Goal: Task Accomplishment & Management: Complete application form

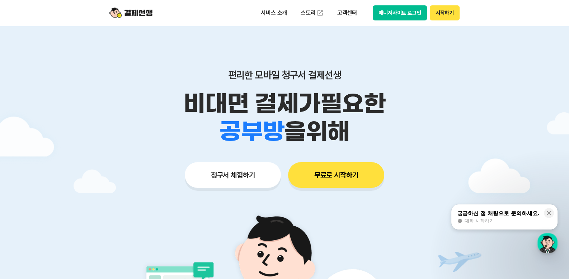
click at [231, 169] on button "청구서 체험하기" at bounding box center [233, 175] width 96 height 26
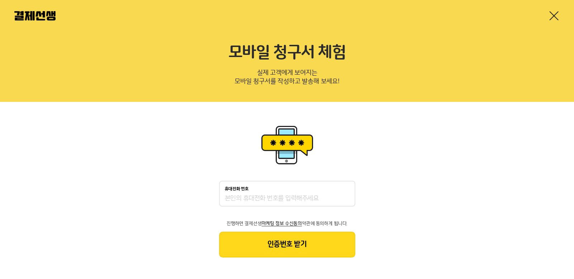
click at [264, 192] on div "휴대전화 번호" at bounding box center [287, 194] width 136 height 26
click at [246, 202] on input "휴대전화 번호" at bounding box center [287, 198] width 125 height 9
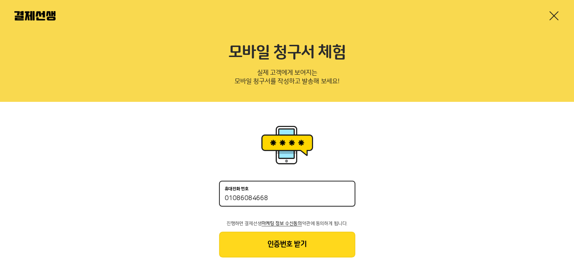
type input "01086084668"
click at [299, 243] on button "인증번호 받기" at bounding box center [287, 245] width 136 height 26
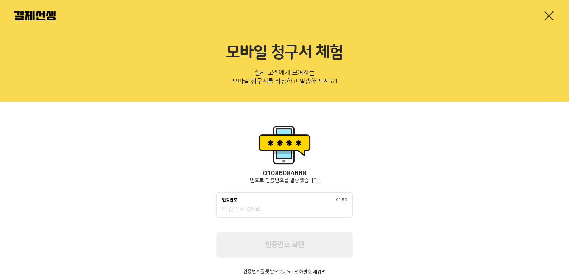
click at [278, 210] on input "인증번호 02:59" at bounding box center [284, 210] width 125 height 9
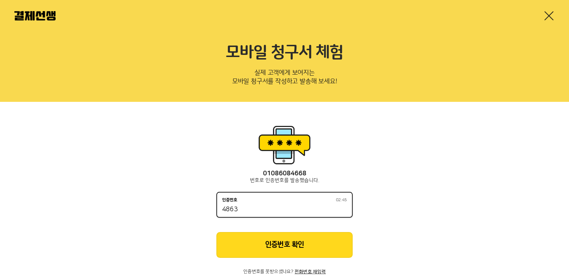
type input "4863"
click at [296, 246] on button "인증번호 확인" at bounding box center [284, 245] width 136 height 26
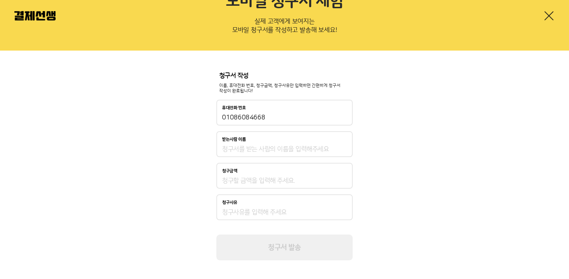
scroll to position [54, 0]
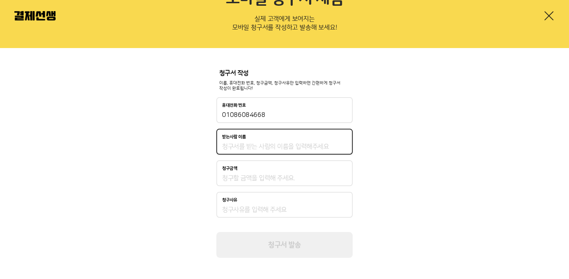
click at [255, 143] on input "받는사람 이름" at bounding box center [284, 146] width 125 height 9
type input "G"
type input "황중현"
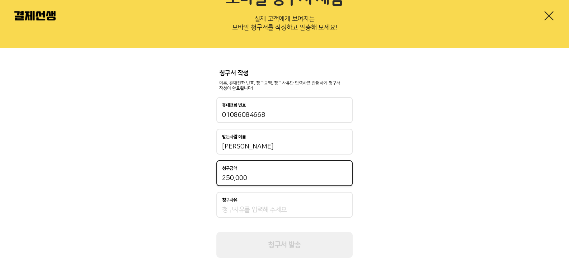
type input "250,000"
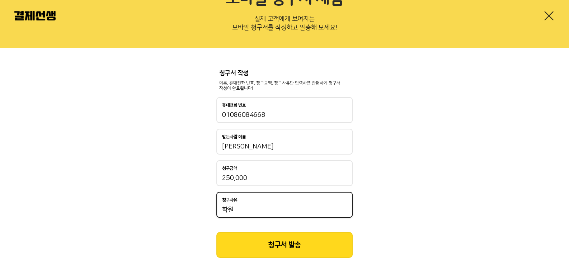
type input "학"
type input "황중현 학원비"
click at [289, 242] on button "청구서 발송" at bounding box center [284, 245] width 136 height 26
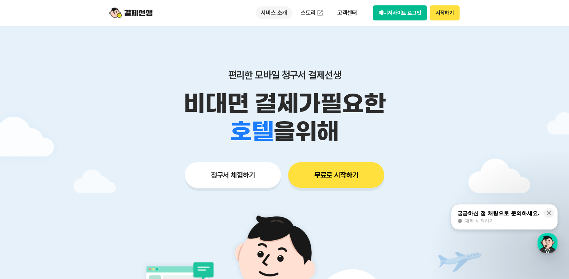
click at [282, 12] on p "서비스 소개" at bounding box center [274, 12] width 36 height 13
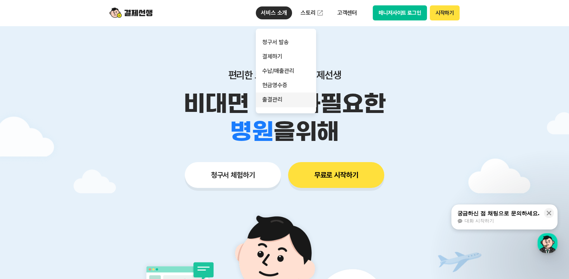
click at [283, 100] on link "출결관리" at bounding box center [286, 100] width 60 height 14
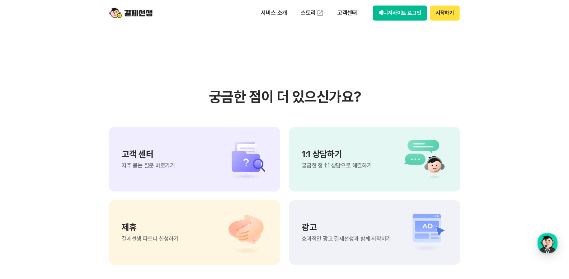
scroll to position [1614, 0]
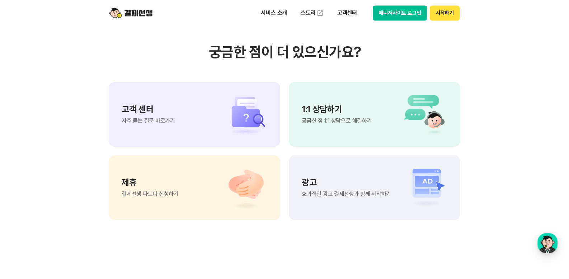
click at [157, 203] on div "제휴 결제선생 파트너 신청하기" at bounding box center [194, 187] width 171 height 65
click at [372, 201] on div "광고 효과적인 광고 결제선생과 함께 시작하기" at bounding box center [374, 187] width 171 height 65
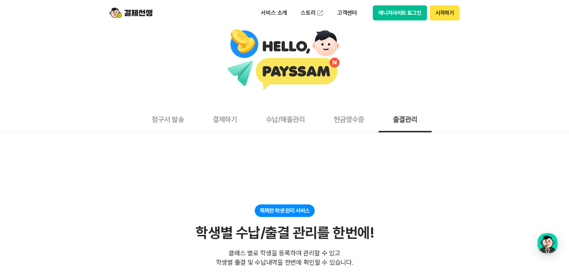
scroll to position [0, 0]
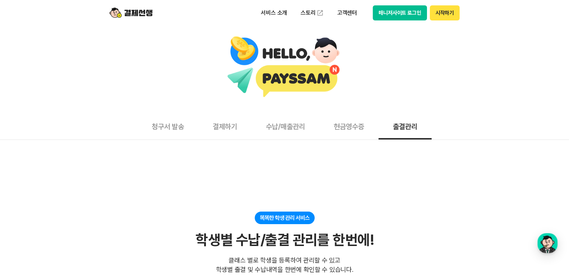
click at [174, 134] on button "청구서 발송" at bounding box center [167, 126] width 61 height 27
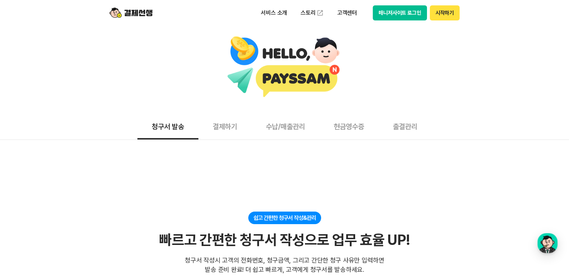
click at [220, 130] on button "결제하기" at bounding box center [224, 126] width 53 height 27
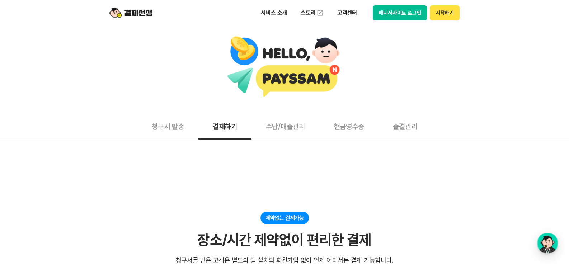
click at [279, 125] on button "수납/매출관리" at bounding box center [286, 126] width 68 height 27
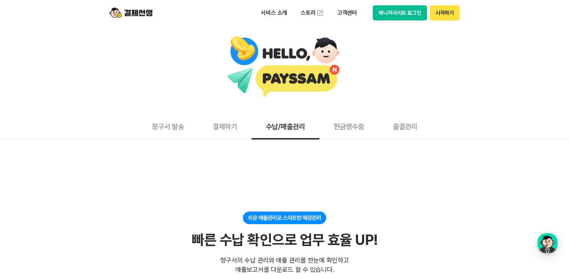
click at [349, 125] on button "현금영수증" at bounding box center [348, 126] width 59 height 27
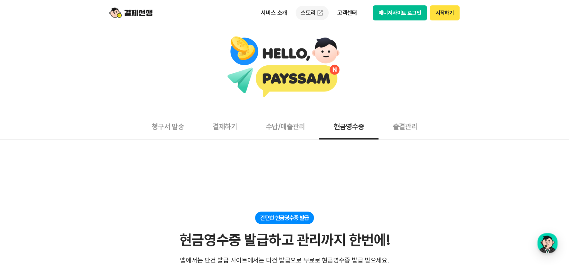
click at [300, 11] on link "스토리" at bounding box center [312, 13] width 33 height 14
click at [419, 127] on button "출결관리" at bounding box center [405, 126] width 53 height 27
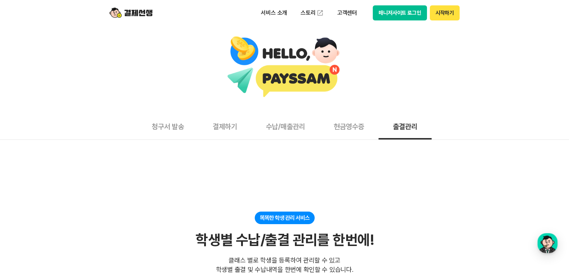
click at [355, 125] on button "현금영수증" at bounding box center [348, 126] width 59 height 27
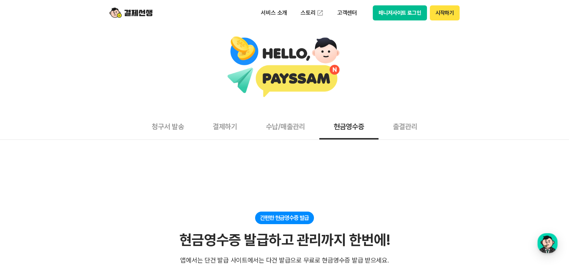
click at [266, 127] on button "수납/매출관리" at bounding box center [286, 126] width 68 height 27
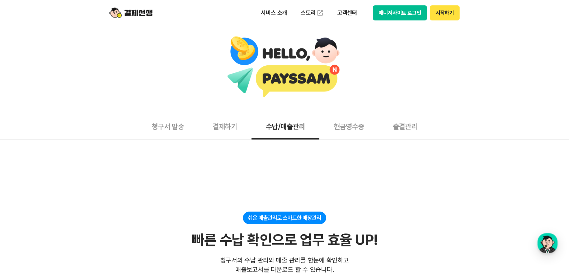
click at [230, 125] on button "결제하기" at bounding box center [224, 126] width 53 height 27
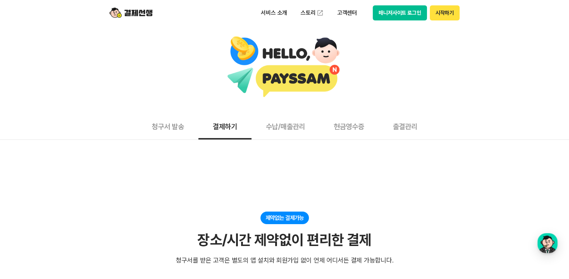
click at [175, 129] on button "청구서 발송" at bounding box center [167, 126] width 61 height 27
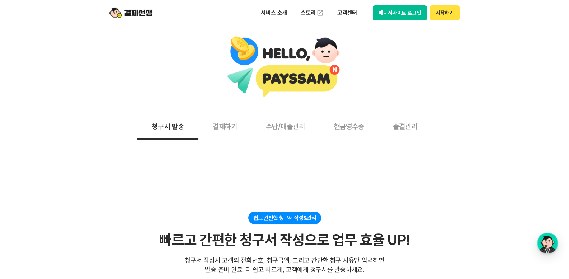
click at [442, 11] on button "시작하기" at bounding box center [445, 12] width 30 height 15
